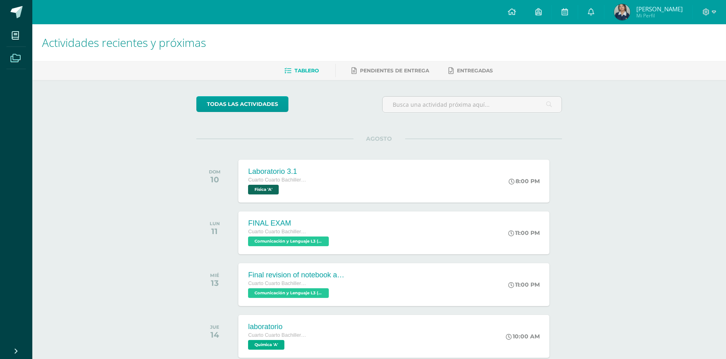
click at [14, 62] on span at bounding box center [15, 57] width 18 height 18
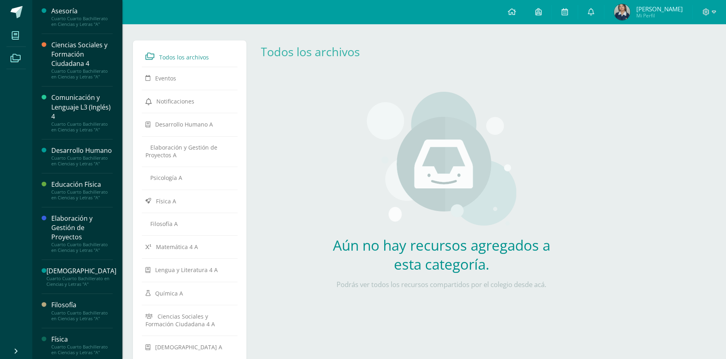
click at [15, 37] on icon at bounding box center [15, 35] width 7 height 8
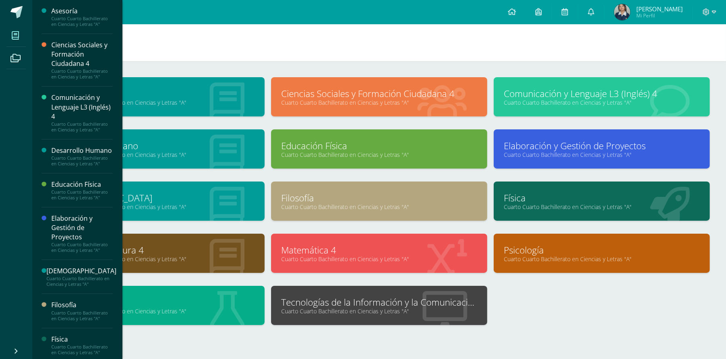
click at [327, 301] on link "Tecnologías de la Información y la Comunicación 4" at bounding box center [379, 302] width 196 height 13
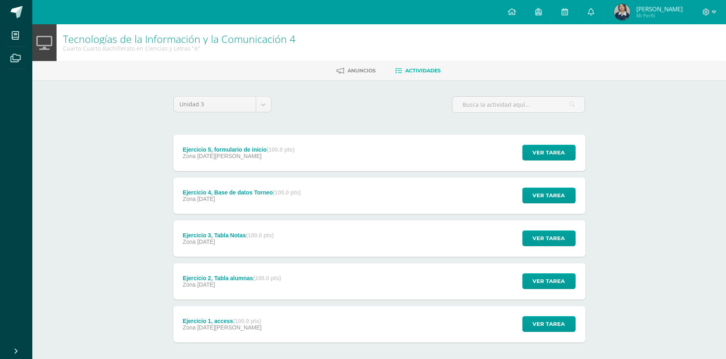
click at [265, 155] on div "Zona [DATE][PERSON_NAME]" at bounding box center [239, 156] width 112 height 6
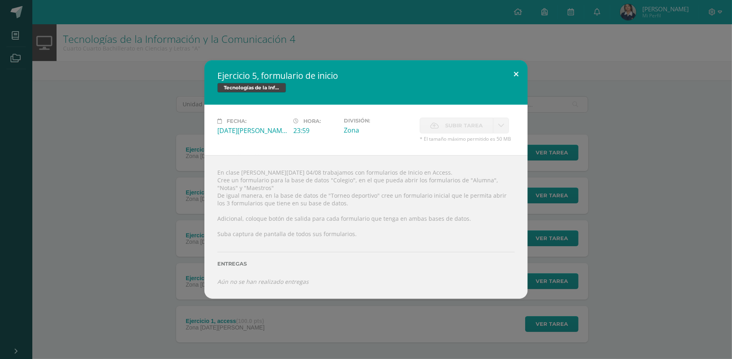
click at [514, 76] on button at bounding box center [515, 73] width 23 height 27
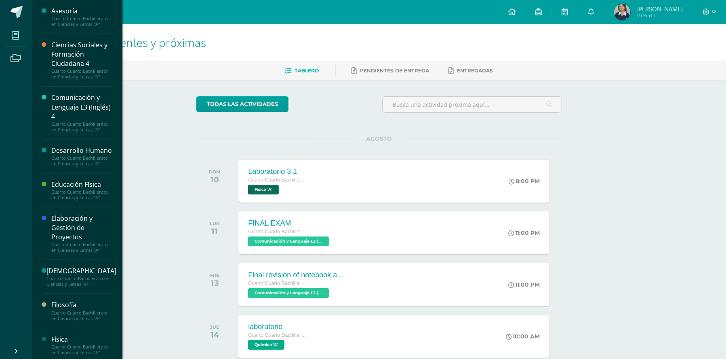
click at [13, 30] on span at bounding box center [15, 35] width 18 height 18
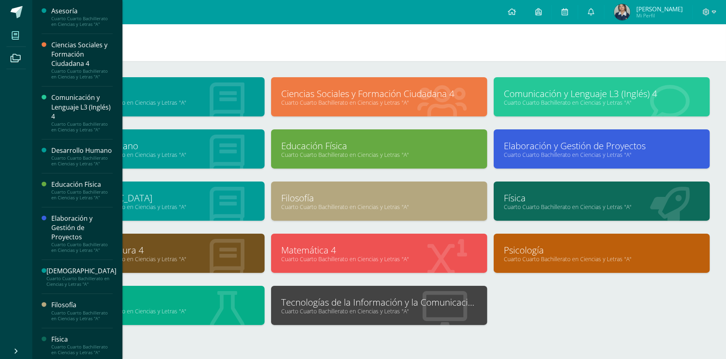
click at [320, 296] on link "Tecnologías de la Información y la Comunicación 4" at bounding box center [379, 302] width 196 height 13
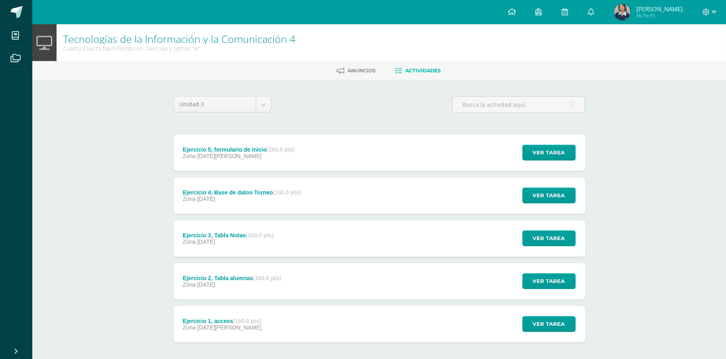
click at [271, 157] on div "Zona [DATE][PERSON_NAME]" at bounding box center [239, 156] width 112 height 6
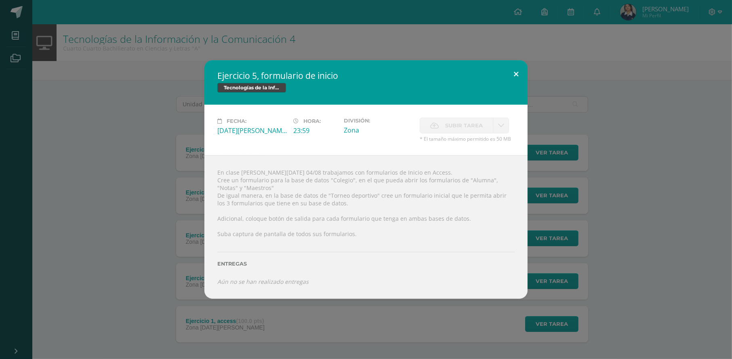
click at [514, 70] on button at bounding box center [515, 73] width 23 height 27
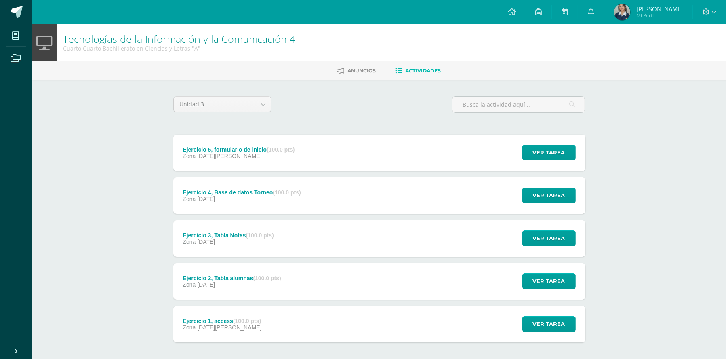
click at [366, 165] on div "Ejercicio 5, formulario de inicio (100.0 pts) Zona 04 de Agosto Ver tarea Ejerc…" at bounding box center [379, 152] width 412 height 36
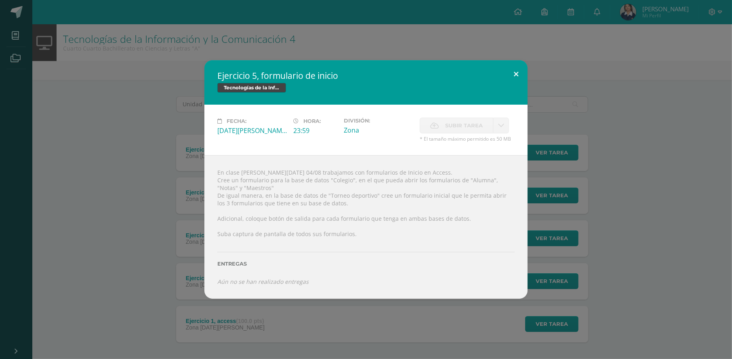
click at [513, 75] on button at bounding box center [515, 73] width 23 height 27
